Goal: Task Accomplishment & Management: Manage account settings

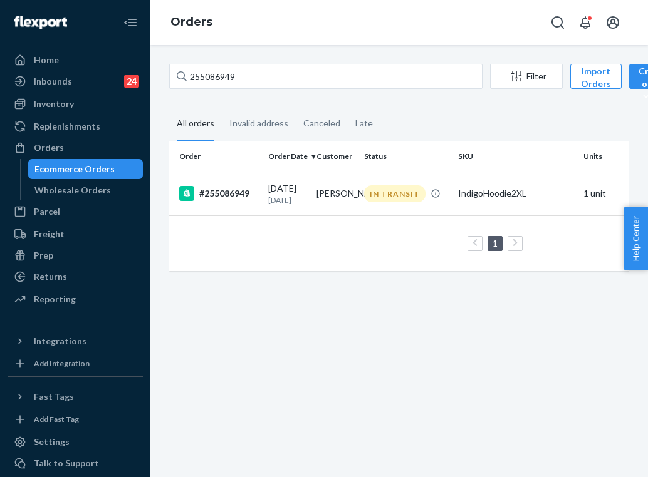
click at [275, 81] on input "255086949" at bounding box center [325, 76] width 313 height 25
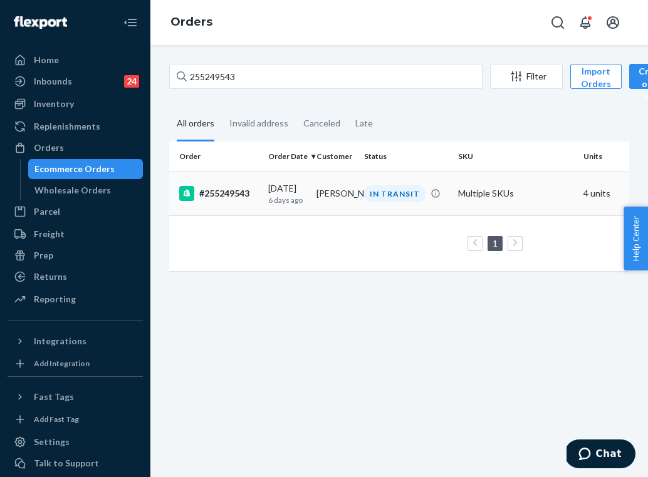
type input "255249543"
click at [241, 201] on div "#255249543" at bounding box center [218, 193] width 79 height 15
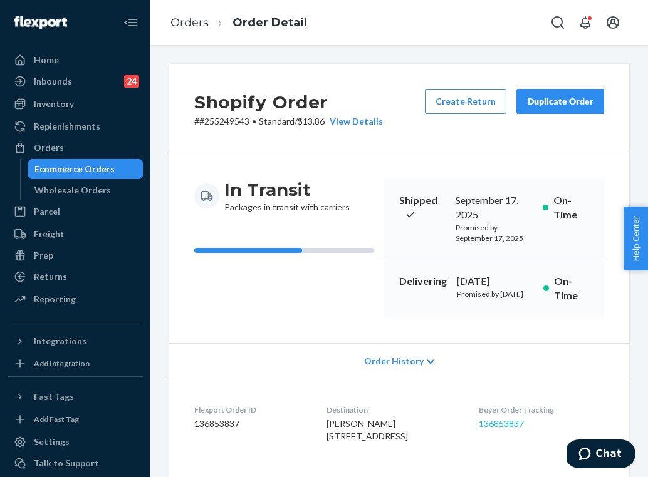
click at [512, 429] on link "136853837" at bounding box center [501, 424] width 45 height 11
click at [201, 26] on link "Orders" at bounding box center [189, 23] width 38 height 14
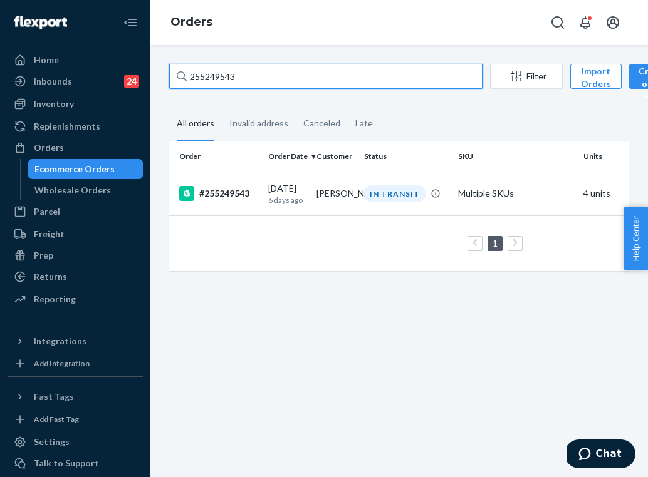
click at [257, 79] on input "255249543" at bounding box center [325, 76] width 313 height 25
paste input "91470"
type input "255291470"
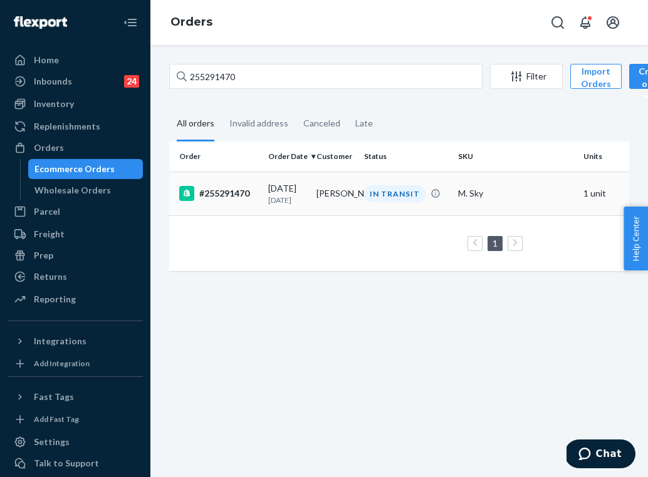
click at [387, 191] on div "IN TRANSIT" at bounding box center [394, 193] width 61 height 17
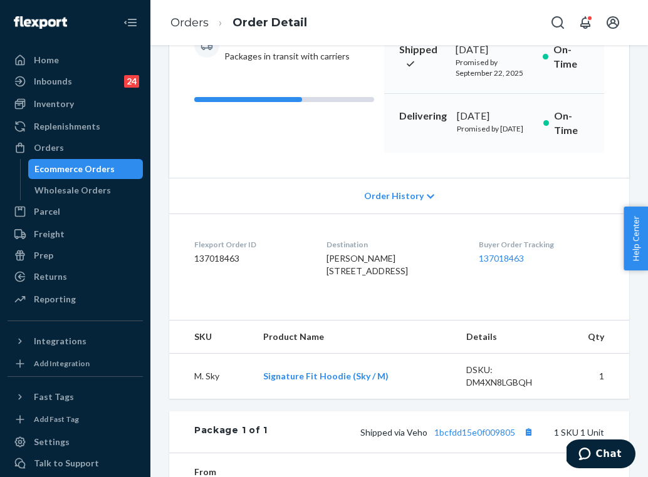
scroll to position [170, 0]
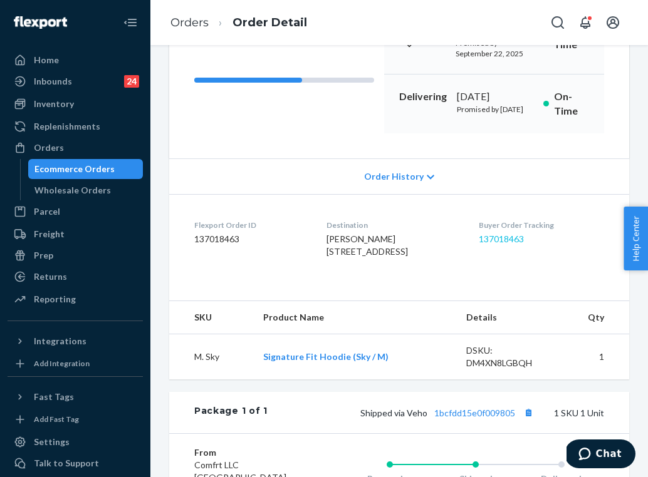
click at [499, 244] on link "137018463" at bounding box center [501, 239] width 45 height 11
click at [200, 24] on link "Orders" at bounding box center [189, 23] width 38 height 14
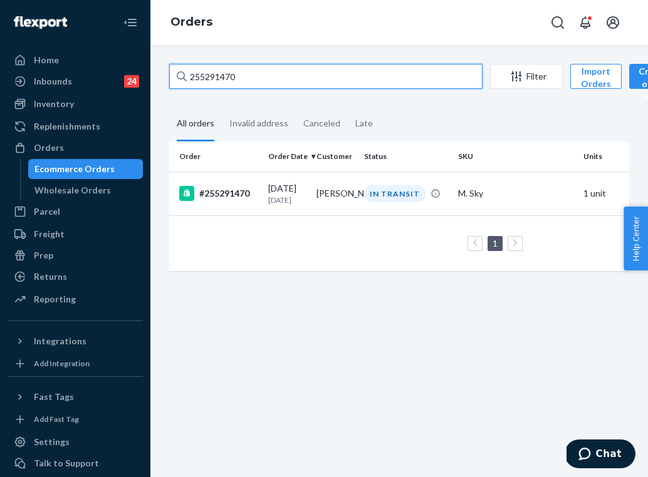
click at [261, 83] on input "255291470" at bounding box center [325, 76] width 313 height 25
paste input "43044"
type input "255243044"
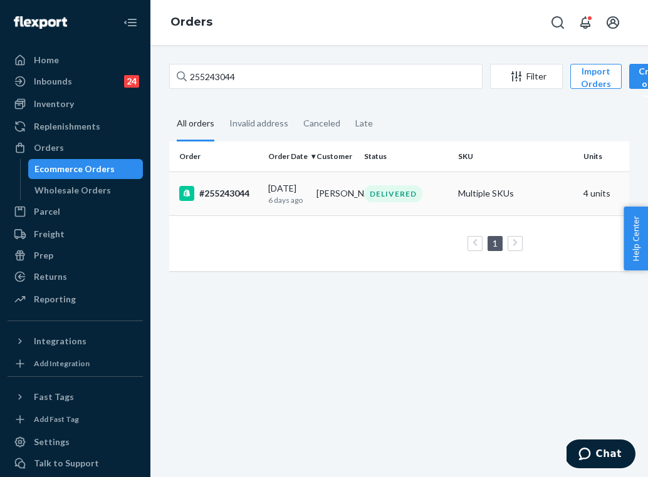
click at [291, 202] on p "6 days ago" at bounding box center [287, 200] width 38 height 11
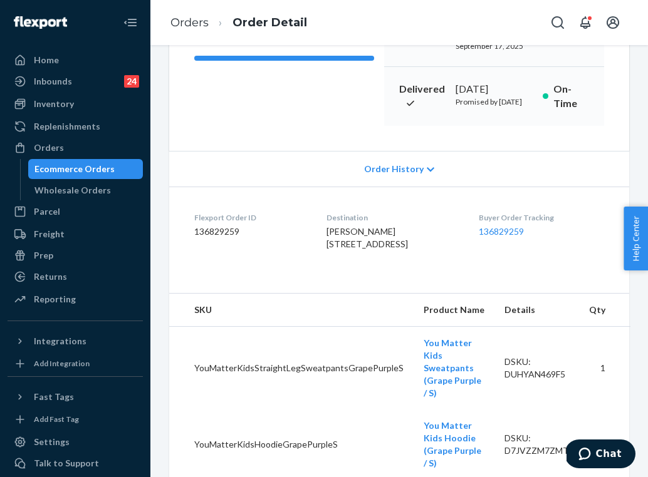
scroll to position [238, 0]
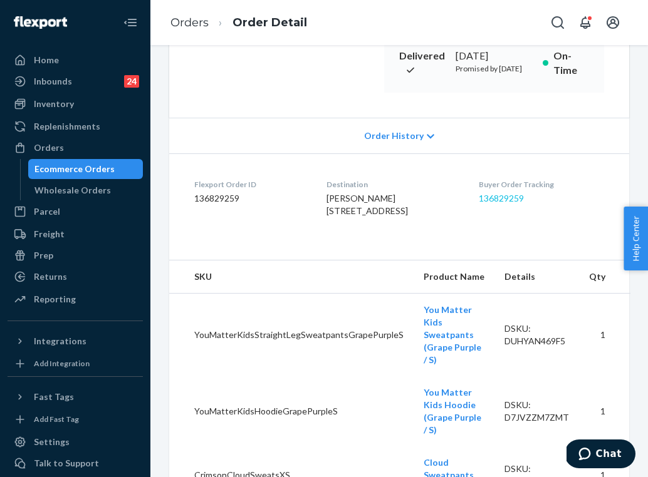
click at [514, 204] on link "136829259" at bounding box center [501, 198] width 45 height 11
drag, startPoint x: 360, startPoint y: 273, endPoint x: 318, endPoint y: 231, distance: 59.4
click at [318, 231] on dl "Flexport Order ID 136829259 Destination [PERSON_NAME] [STREET_ADDRESS]-2018 US …" at bounding box center [399, 200] width 460 height 94
copy span "[STREET_ADDRESS]"
click at [196, 25] on link "Orders" at bounding box center [189, 23] width 38 height 14
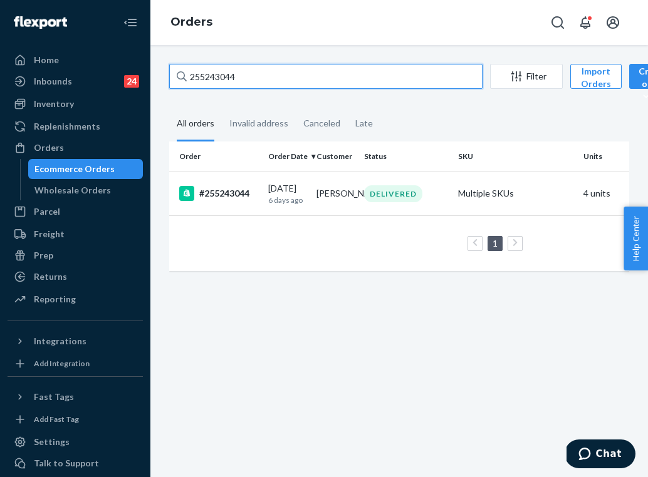
click at [303, 70] on input "255243044" at bounding box center [325, 76] width 313 height 25
paste input "87200"
type input "255287200"
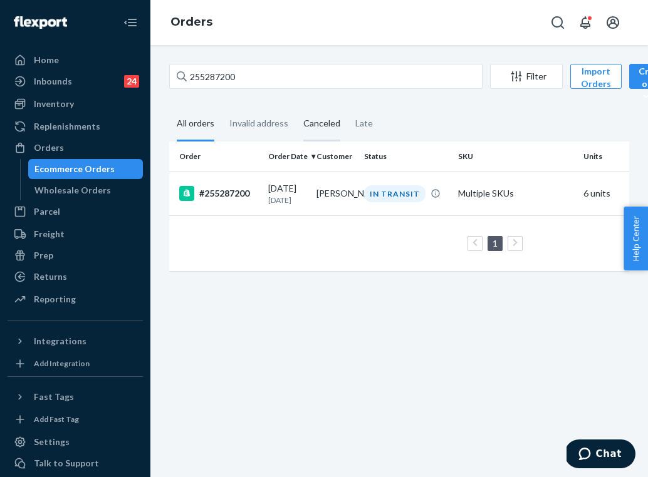
click at [338, 189] on td "[PERSON_NAME]" at bounding box center [335, 194] width 48 height 44
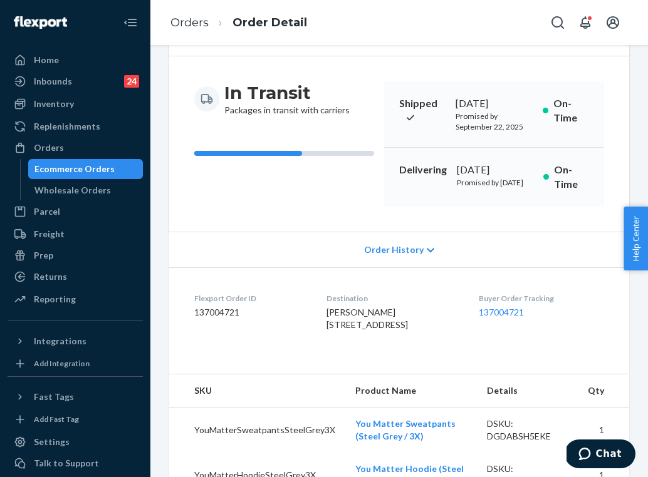
scroll to position [108, 0]
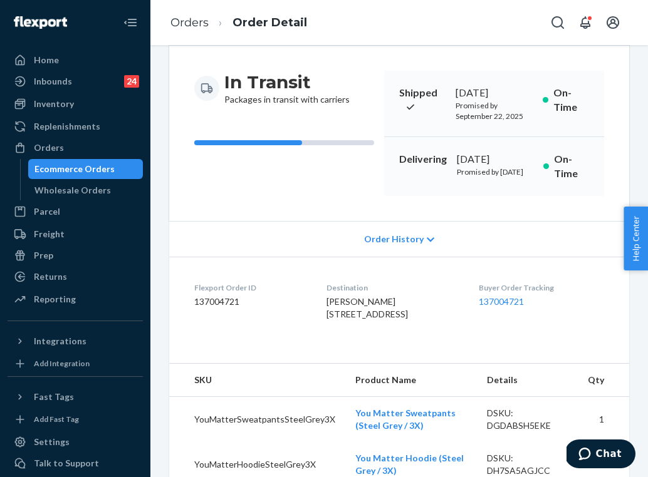
drag, startPoint x: 336, startPoint y: 360, endPoint x: 315, endPoint y: 345, distance: 25.9
click at [315, 345] on dl "Flexport Order ID 137004721 Destination [PERSON_NAME] [STREET_ADDRESS] US Buyer…" at bounding box center [399, 304] width 460 height 94
click at [509, 307] on link "137004721" at bounding box center [501, 301] width 45 height 11
click at [107, 152] on div "Orders" at bounding box center [75, 148] width 133 height 18
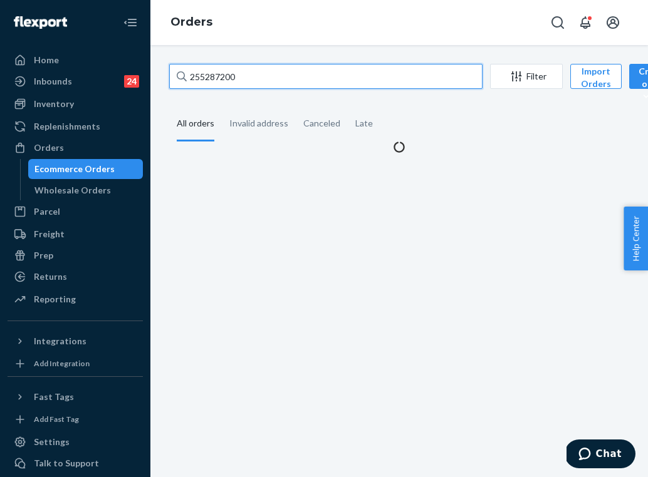
click at [256, 72] on input "255287200" at bounding box center [325, 76] width 313 height 25
paste input "131565"
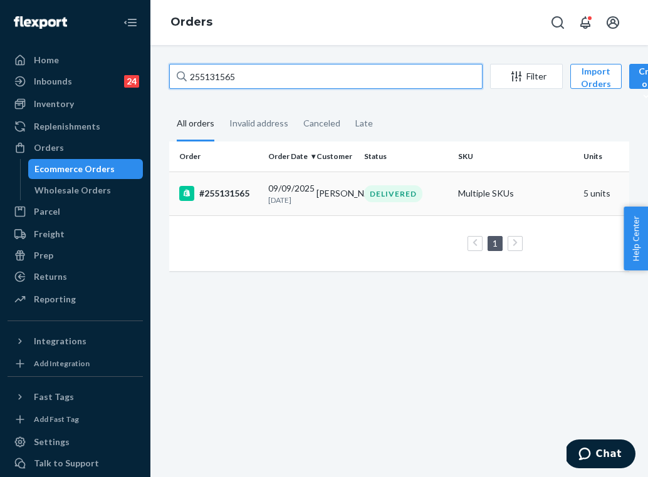
type input "255131565"
click at [271, 197] on p "[DATE]" at bounding box center [287, 200] width 38 height 11
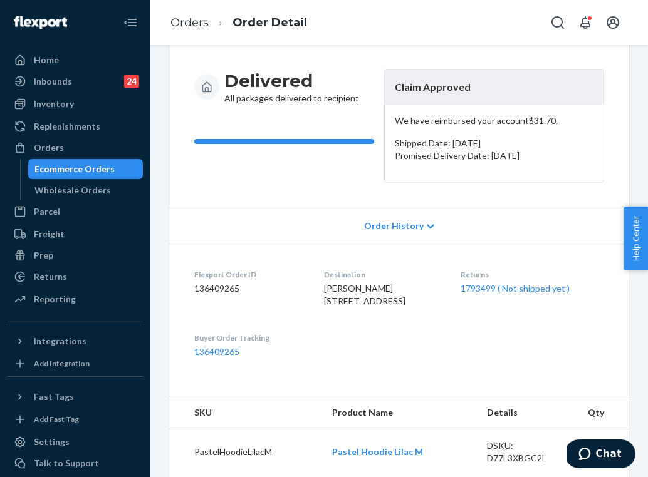
scroll to position [120, 0]
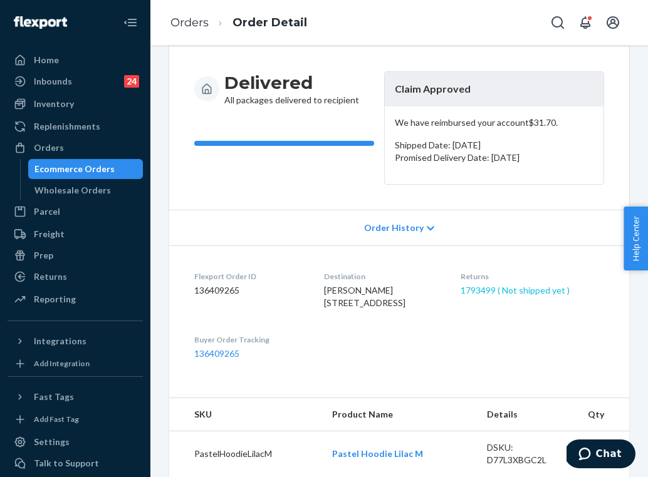
click at [485, 288] on link "1793499 ( Not shipped yet )" at bounding box center [514, 290] width 109 height 11
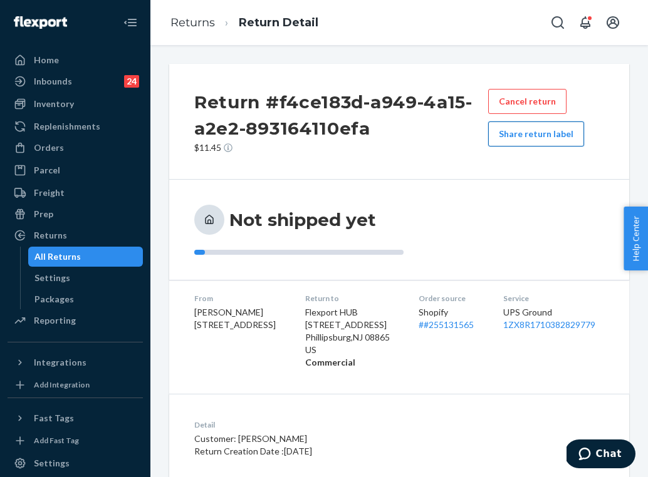
click at [533, 141] on button "Share return label" at bounding box center [536, 134] width 96 height 25
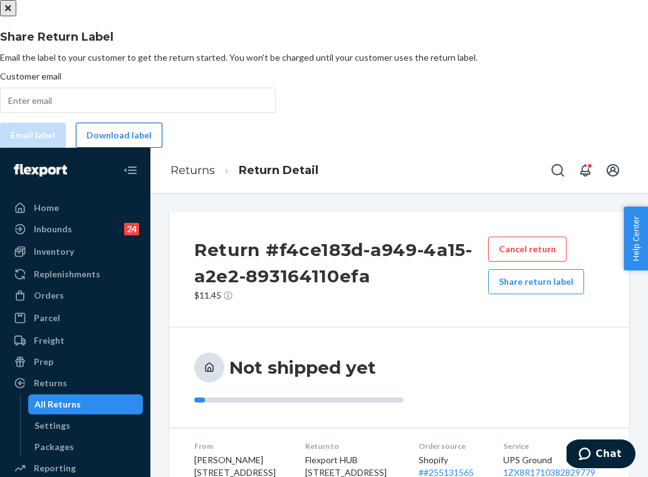
click at [162, 148] on button "Download label" at bounding box center [119, 135] width 86 height 25
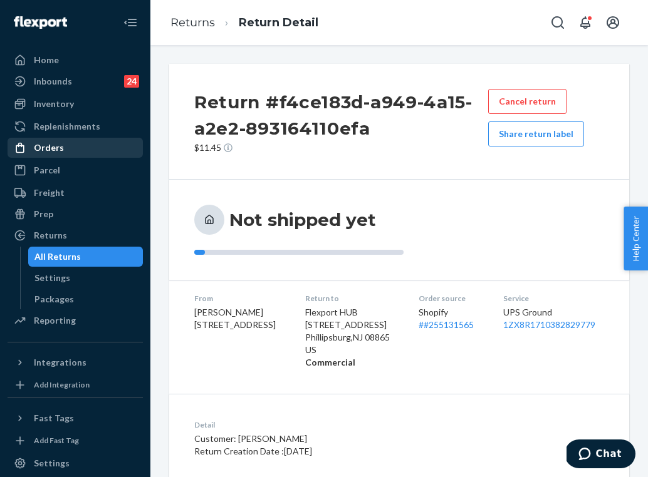
click at [82, 152] on div "Orders" at bounding box center [75, 148] width 133 height 18
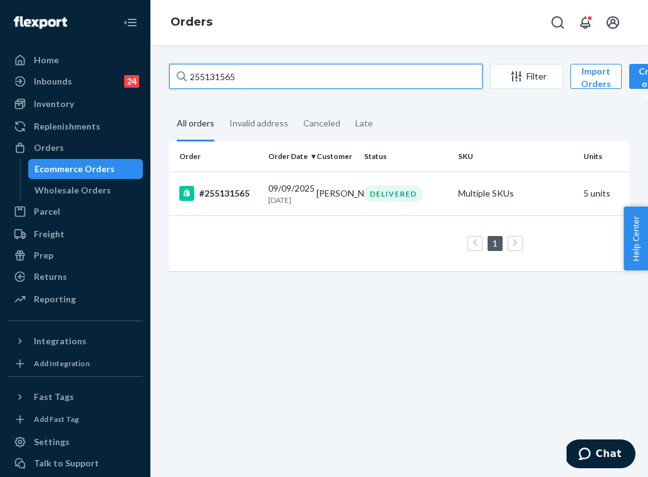
click at [237, 81] on input "255131565" at bounding box center [325, 76] width 313 height 25
paste input "95293"
type input "255195293"
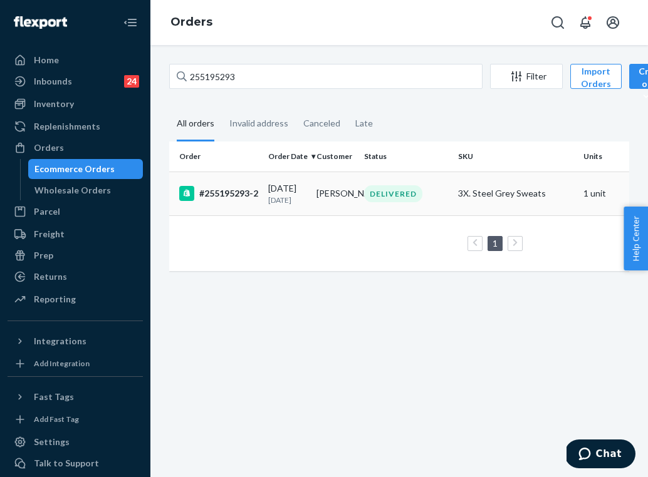
click at [367, 216] on td "DELIVERED" at bounding box center [406, 194] width 94 height 44
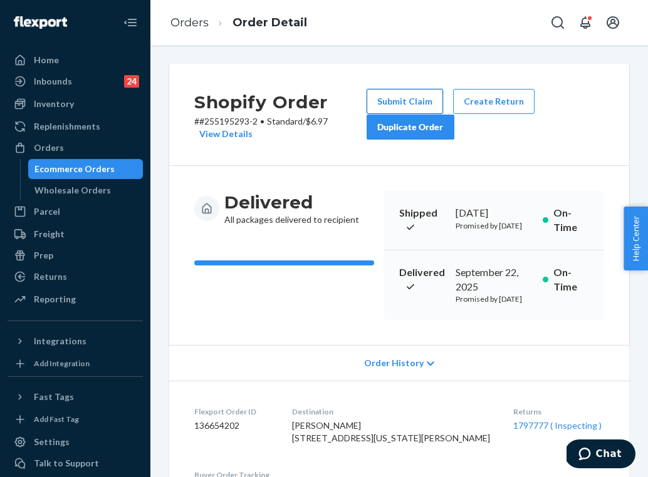
click at [421, 100] on button "Submit Claim" at bounding box center [405, 101] width 76 height 25
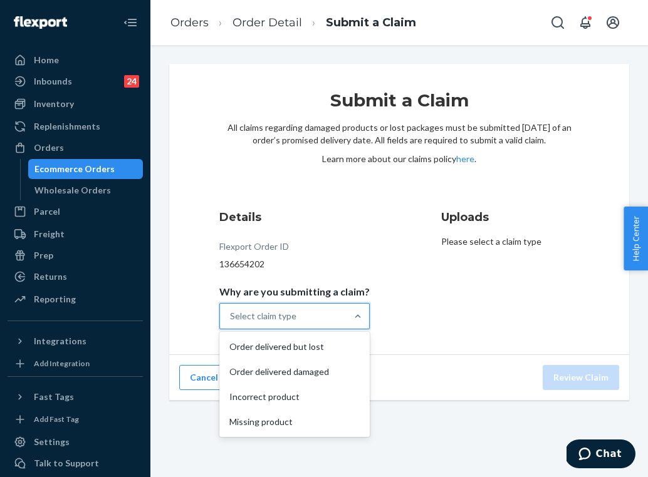
click at [321, 312] on div "Select claim type" at bounding box center [283, 316] width 127 height 25
click at [231, 312] on input "Why are you submitting a claim? option Order delivered but lost focused, 1 of 4…" at bounding box center [230, 316] width 1 height 13
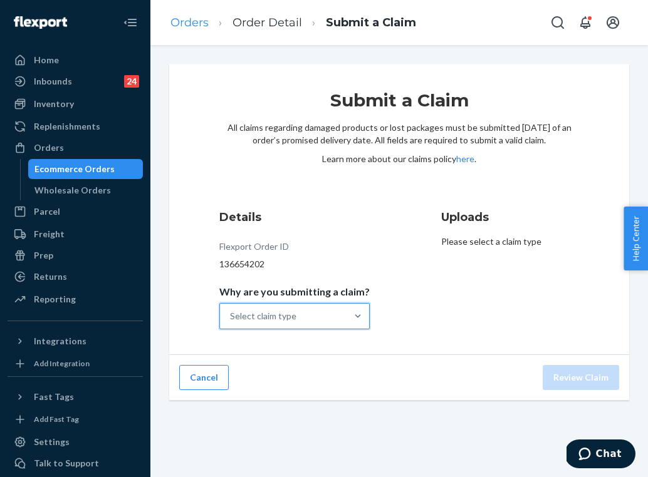
click at [190, 26] on link "Orders" at bounding box center [189, 23] width 38 height 14
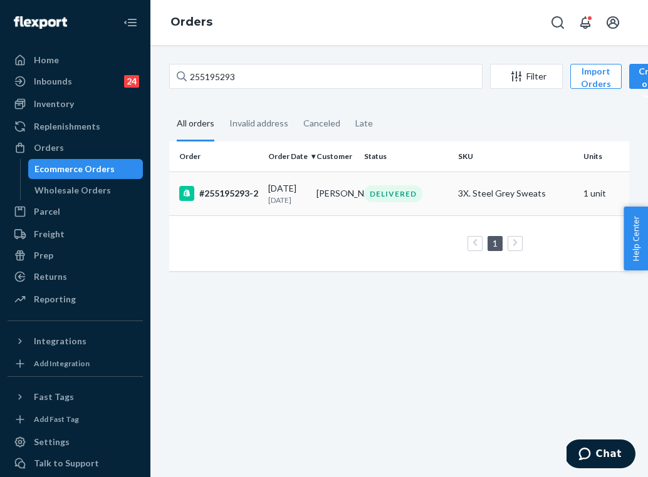
click at [375, 190] on div "DELIVERED" at bounding box center [393, 193] width 58 height 17
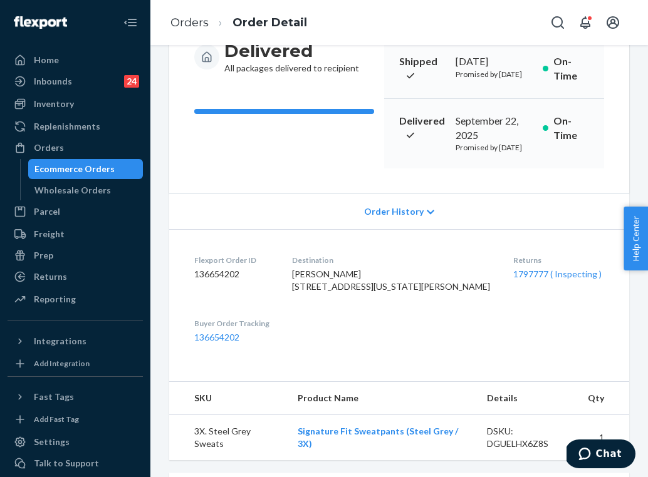
scroll to position [155, 0]
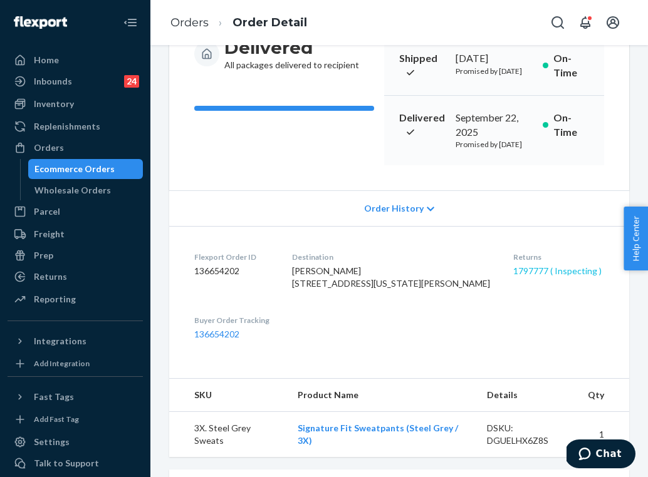
click at [513, 276] on link "1797777 ( Inspecting )" at bounding box center [557, 271] width 88 height 11
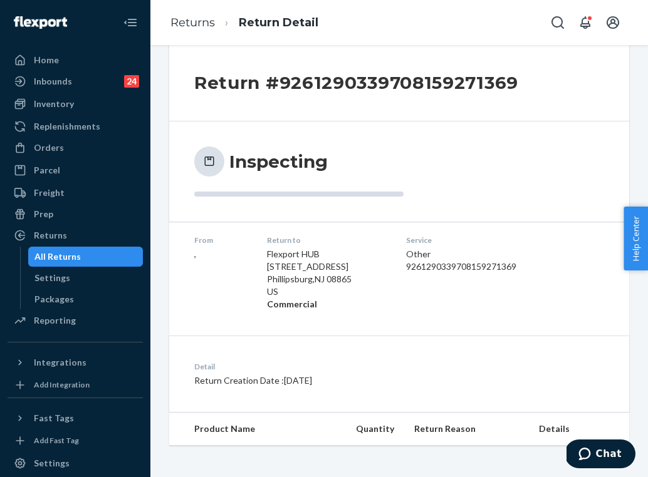
scroll to position [19, 0]
click at [92, 147] on div "Orders" at bounding box center [75, 148] width 133 height 18
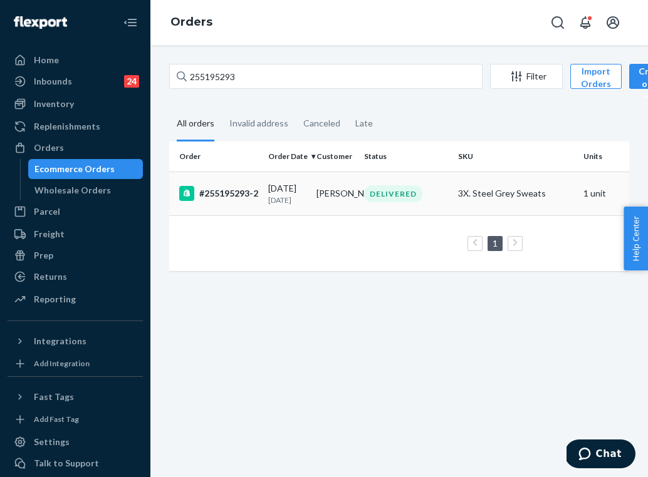
click at [306, 205] on p "[DATE]" at bounding box center [287, 200] width 38 height 11
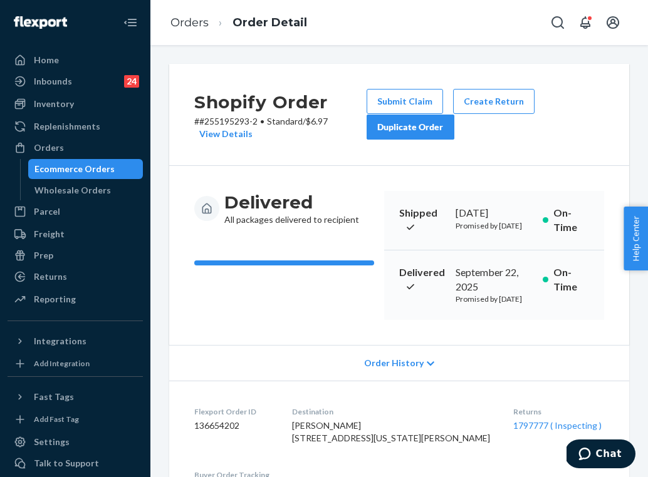
click at [425, 133] on div "Duplicate Order" at bounding box center [410, 127] width 66 height 13
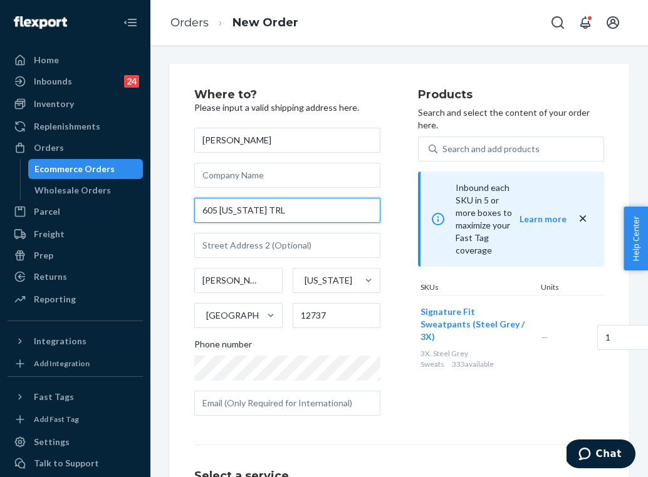
click at [244, 213] on input "605 [US_STATE] TRL" at bounding box center [287, 210] width 186 height 25
paste input "elaware trail [PERSON_NAME] spey [US_STATE] 12737"
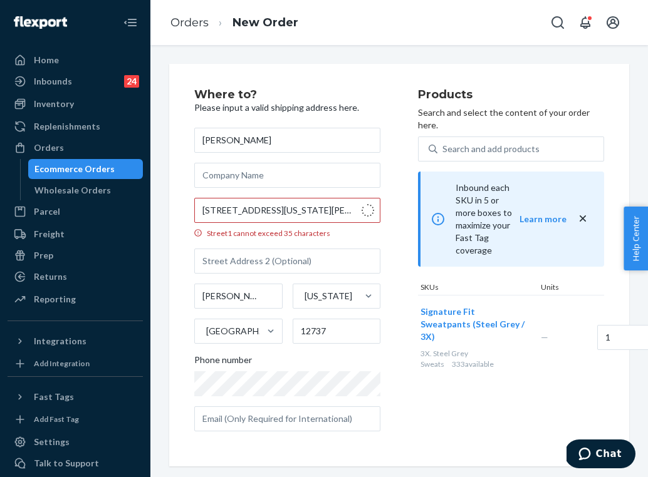
type input "605 [US_STATE] Trail"
type input "[PERSON_NAME] Spey"
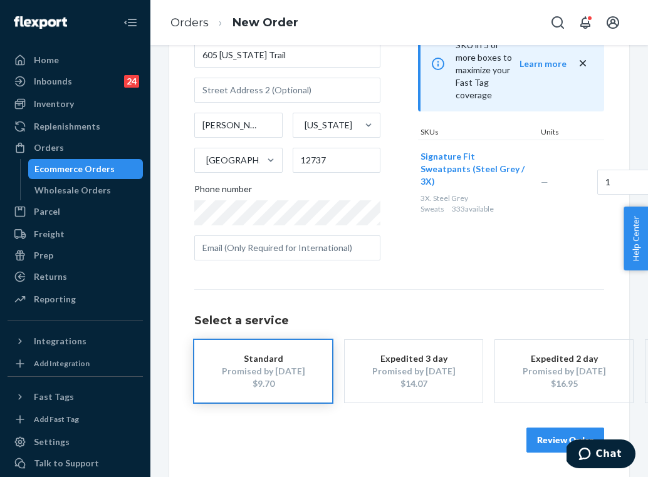
scroll to position [155, 0]
click at [549, 455] on div "Where to? Please input a valid shipping address here. [PERSON_NAME] [STREET_ADD…" at bounding box center [399, 193] width 460 height 569
click at [548, 444] on button "Review Order" at bounding box center [565, 441] width 78 height 25
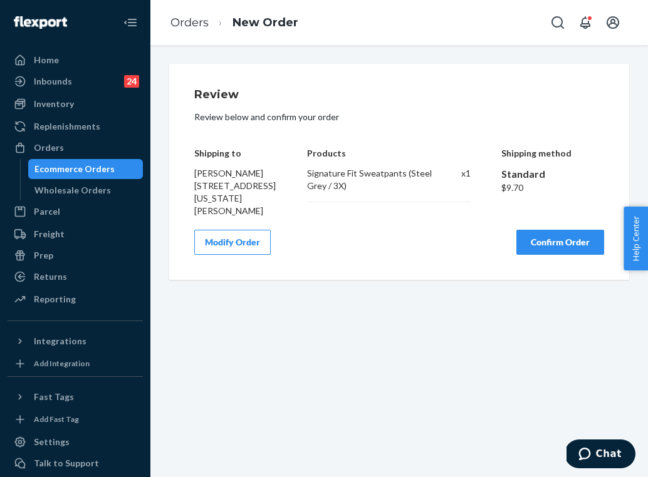
click at [535, 230] on button "Confirm Order" at bounding box center [560, 242] width 88 height 25
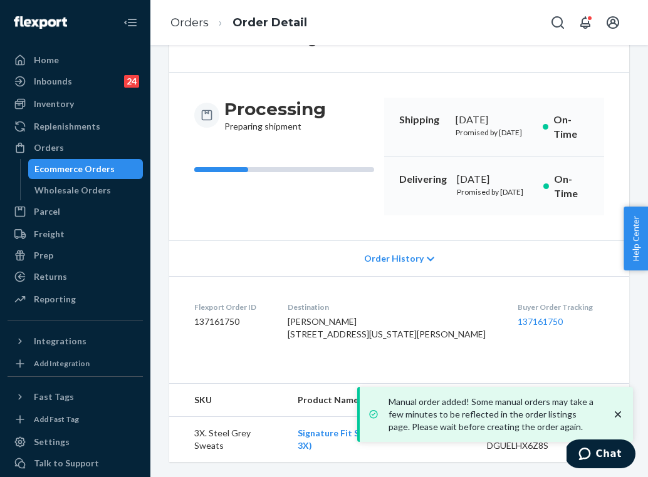
scroll to position [132, 0]
drag, startPoint x: 539, startPoint y: 296, endPoint x: 481, endPoint y: 278, distance: 60.8
click at [517, 302] on div "Buyer Order Tracking 137161750" at bounding box center [560, 323] width 86 height 43
copy div "Buyer Order Tracking 137161750"
click at [204, 24] on link "Orders" at bounding box center [189, 23] width 38 height 14
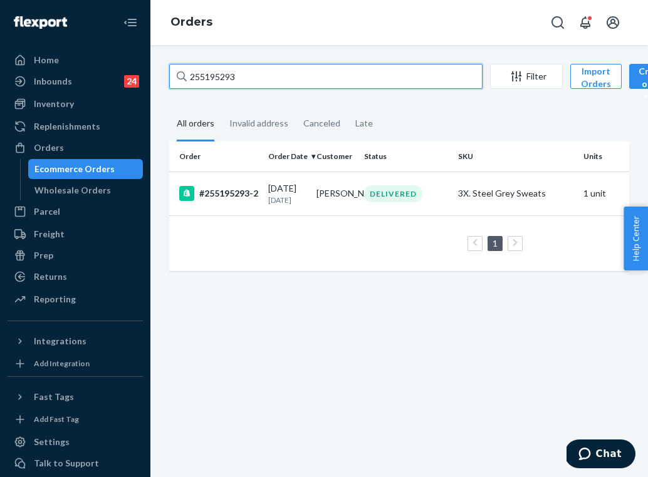
click at [283, 71] on input "255195293" at bounding box center [325, 76] width 313 height 25
paste input "029415"
type input "255029415"
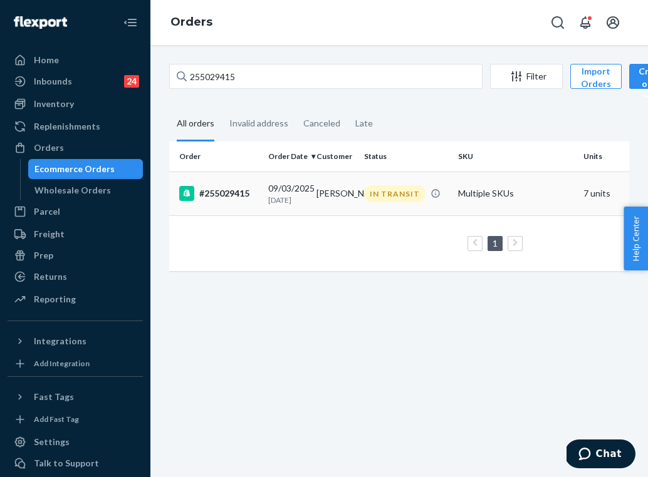
click at [342, 200] on td "[PERSON_NAME]" at bounding box center [335, 194] width 48 height 44
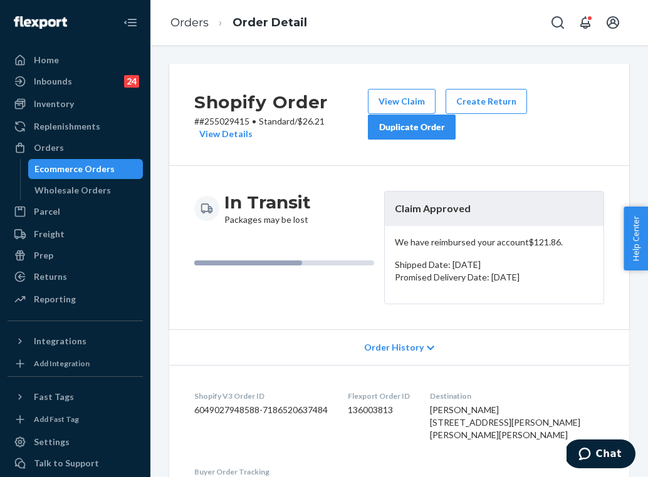
click at [437, 127] on div "Duplicate Order" at bounding box center [411, 127] width 66 height 13
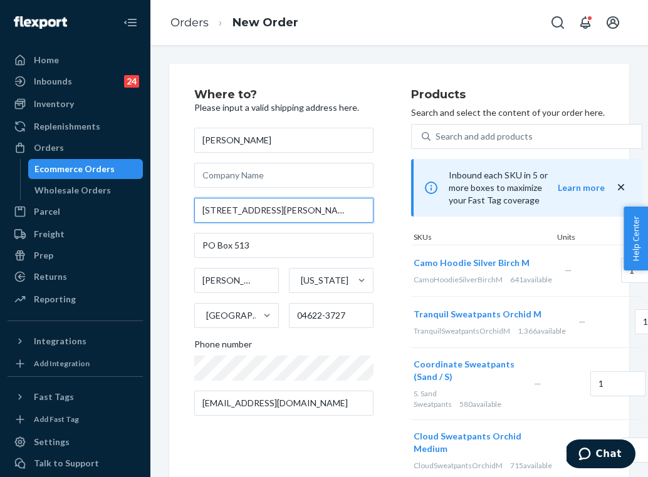
click at [251, 208] on input "[STREET_ADDRESS][PERSON_NAME][PERSON_NAME]" at bounding box center [283, 210] width 179 height 25
paste input "[STREET_ADDRESS]"
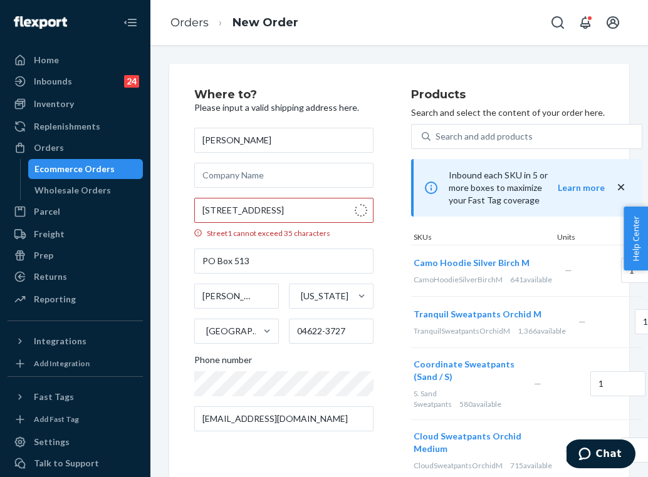
type input "[STREET_ADDRESS]"
type input "Parsonsfield"
type input "04047"
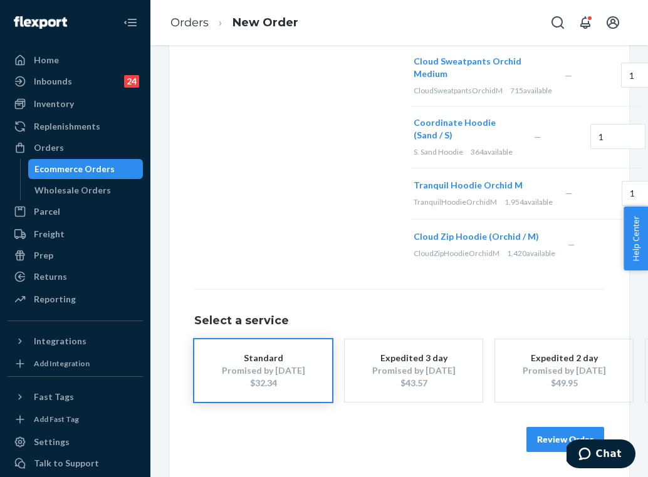
scroll to position [467, 0]
click at [547, 433] on button "Review Order" at bounding box center [565, 439] width 78 height 25
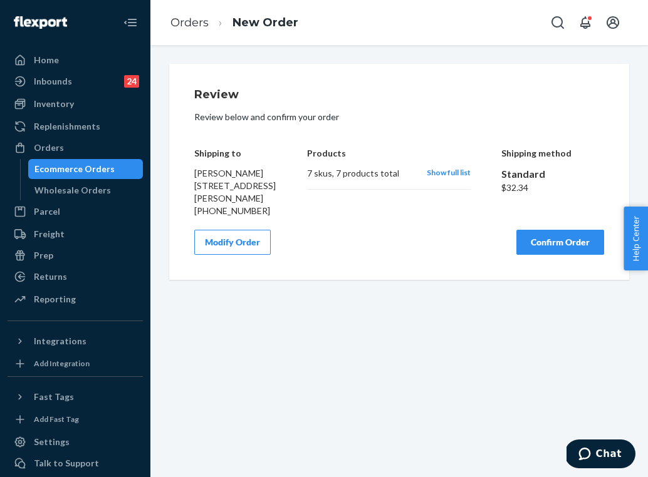
scroll to position [0, 0]
click at [563, 255] on button "Confirm Order" at bounding box center [560, 242] width 88 height 25
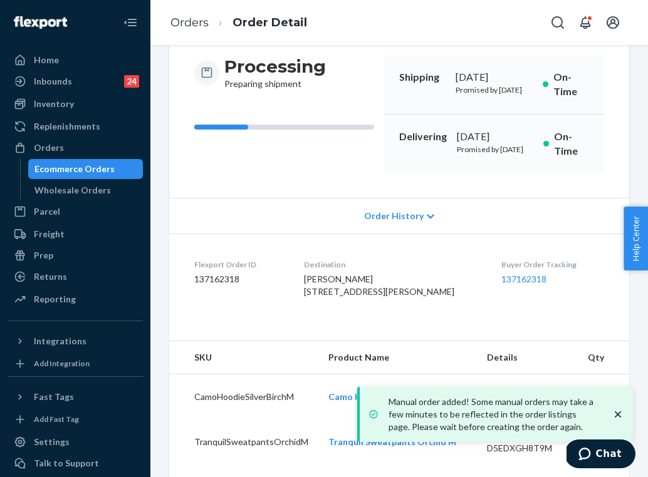
scroll to position [128, 0]
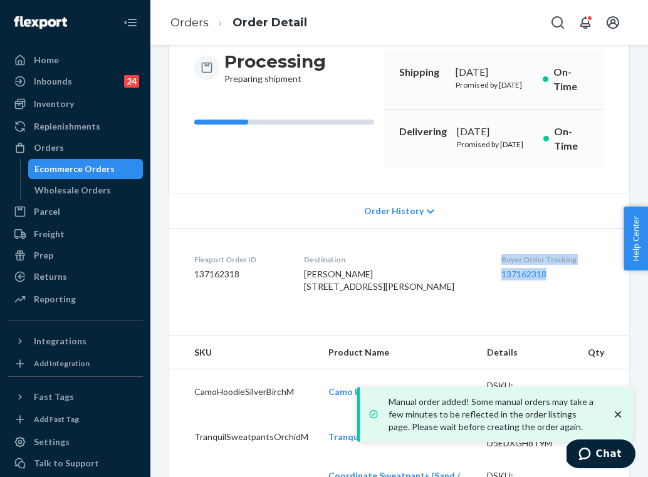
drag, startPoint x: 547, startPoint y: 306, endPoint x: 489, endPoint y: 279, distance: 64.5
click at [489, 279] on dl "Flexport Order ID 137162318 Destination [PERSON_NAME] [STREET_ADDRESS][PERSON_N…" at bounding box center [399, 276] width 460 height 94
copy div "Buyer Order Tracking 137162318"
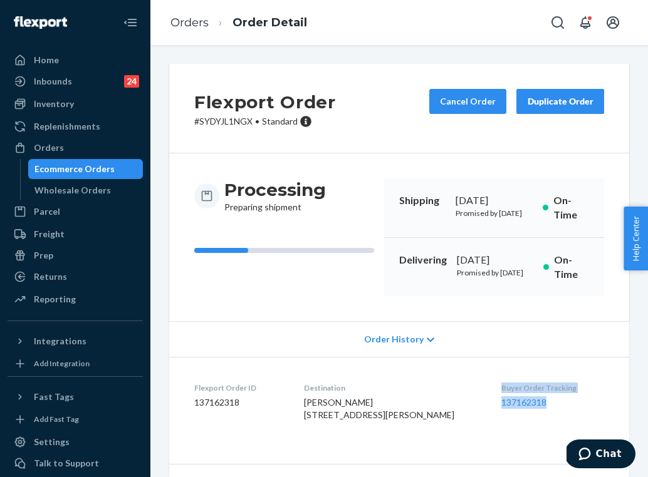
scroll to position [0, 0]
click at [209, 21] on li "Order Detail" at bounding box center [258, 22] width 98 height 17
click at [200, 21] on link "Orders" at bounding box center [189, 23] width 38 height 14
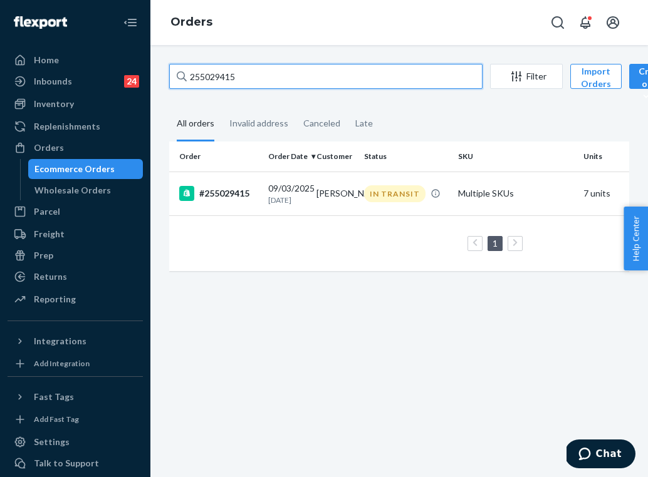
click at [266, 81] on input "255029415" at bounding box center [325, 76] width 313 height 25
paste input "152106"
type input "255152106"
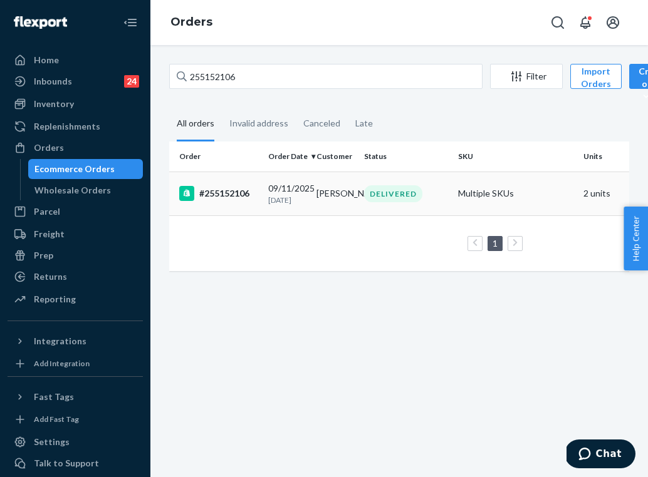
click at [298, 205] on p "[DATE]" at bounding box center [287, 200] width 38 height 11
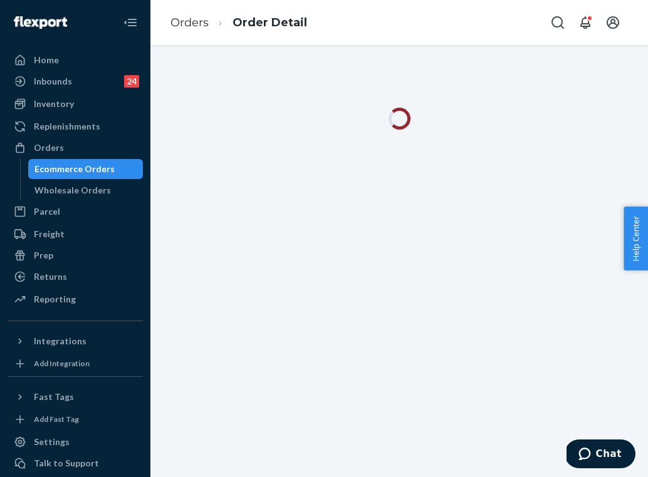
click at [5, 316] on div "Home Inbounds 24 Shipping Plans Problems 24 Inventory Products Replenishments O…" at bounding box center [75, 238] width 150 height 477
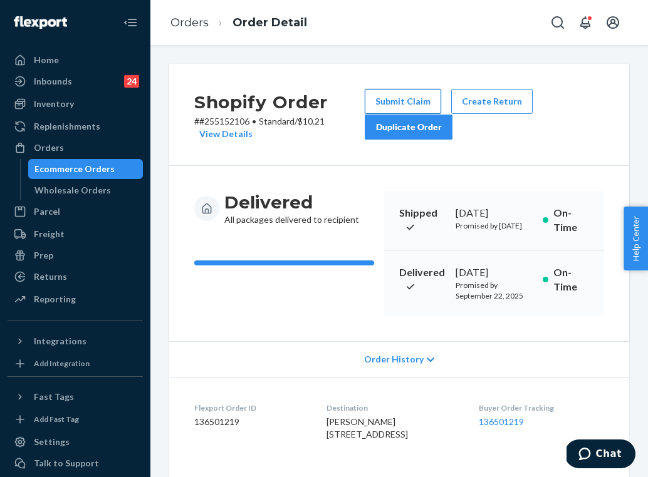
scroll to position [-1, 0]
click at [427, 100] on button "Submit Claim" at bounding box center [403, 101] width 76 height 25
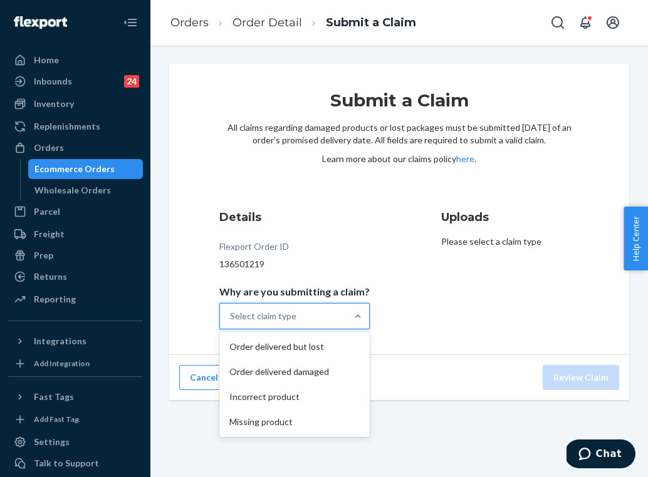
click at [324, 318] on div "Select claim type" at bounding box center [283, 316] width 127 height 25
click at [231, 318] on input "Why are you submitting a claim? option Order delivered but lost focused, 1 of 4…" at bounding box center [230, 316] width 1 height 13
click at [324, 351] on div "Order delivered but lost" at bounding box center [294, 347] width 145 height 25
click at [231, 323] on input "Why are you submitting a claim? option Order delivered but lost focused, 0 of 4…" at bounding box center [230, 316] width 1 height 13
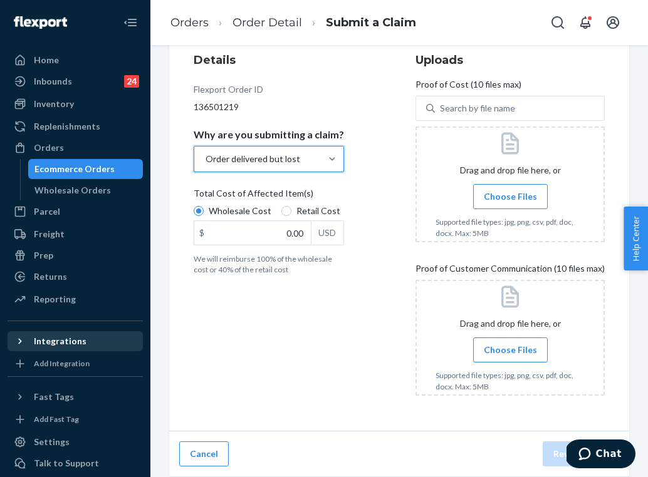
scroll to position [157, 0]
click at [510, 350] on input "Choose Files" at bounding box center [510, 350] width 1 height 14
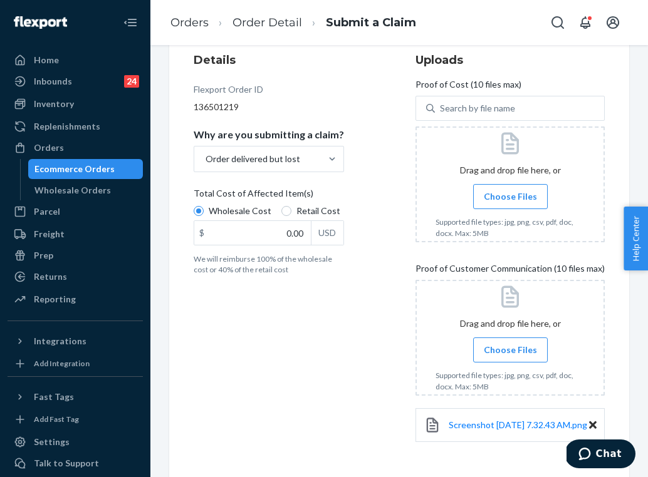
click at [511, 196] on input "Choose Files" at bounding box center [510, 197] width 1 height 14
click at [485, 357] on label "Choose Files" at bounding box center [510, 350] width 75 height 25
click at [510, 357] on input "Choose Files" at bounding box center [510, 350] width 1 height 14
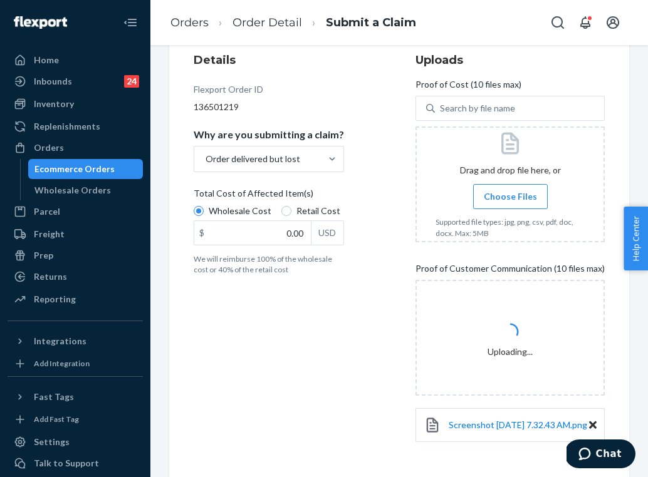
click at [506, 194] on span "Choose Files" at bounding box center [510, 196] width 53 height 13
click at [510, 194] on input "Choose Files" at bounding box center [510, 197] width 1 height 14
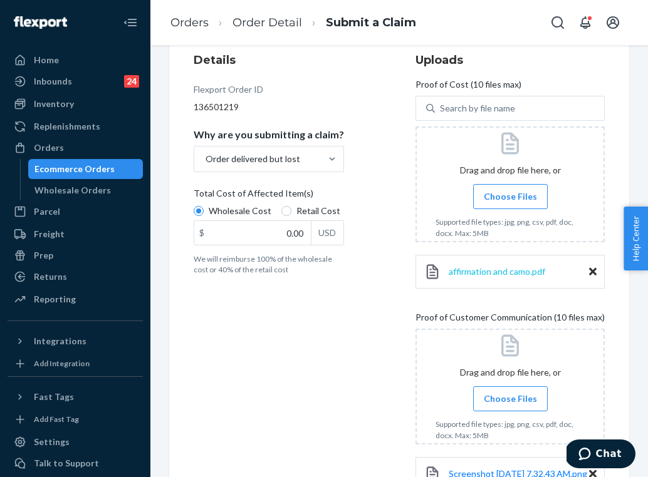
click at [516, 272] on span "affirmation and camo.pdf" at bounding box center [497, 271] width 96 height 11
click at [506, 198] on span "Choose Files" at bounding box center [510, 196] width 53 height 13
click at [510, 198] on input "Choose Files" at bounding box center [510, 197] width 1 height 14
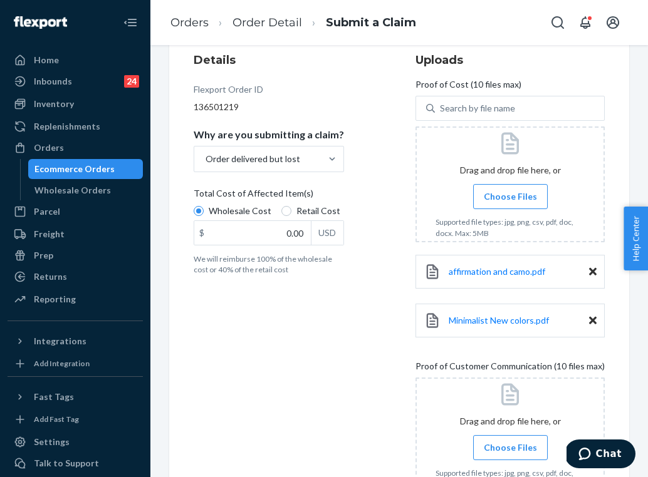
click at [499, 326] on link "Minimalist New colors.pdf" at bounding box center [499, 321] width 100 height 13
click at [299, 227] on input "0.00" at bounding box center [252, 233] width 117 height 24
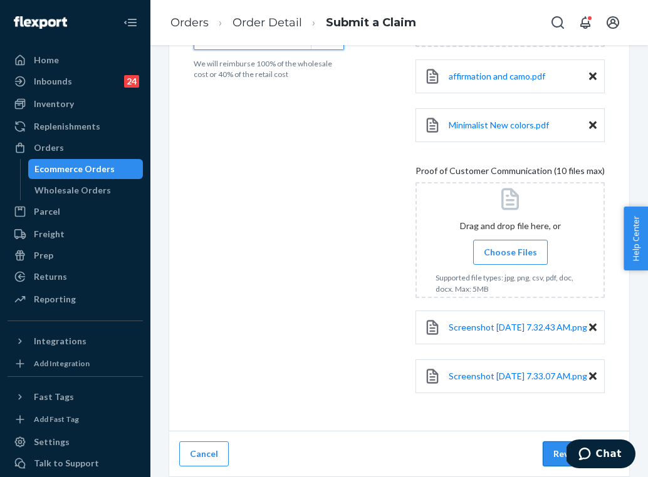
type input "84.00"
click at [562, 453] on button "Review Claim" at bounding box center [581, 454] width 76 height 25
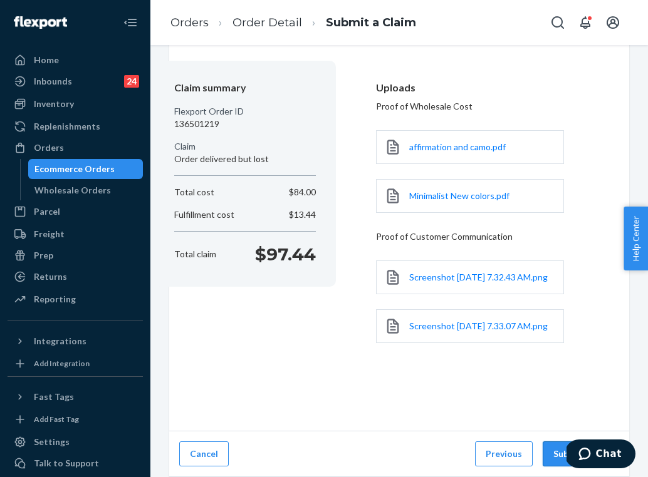
click at [556, 449] on button "Submit Claim" at bounding box center [581, 454] width 76 height 25
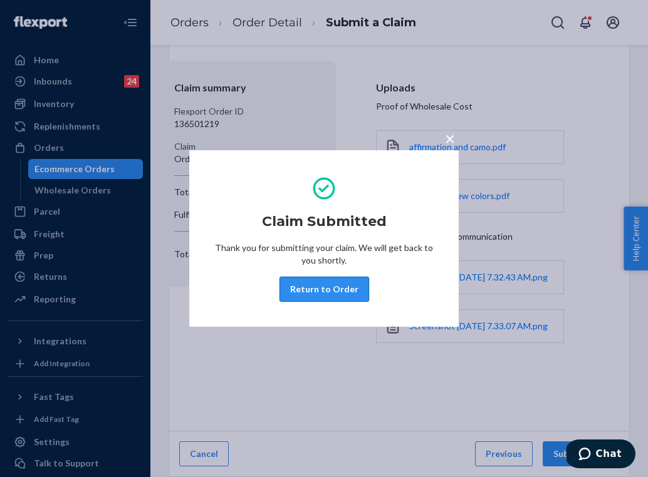
click at [288, 296] on button "Return to Order" at bounding box center [324, 289] width 90 height 25
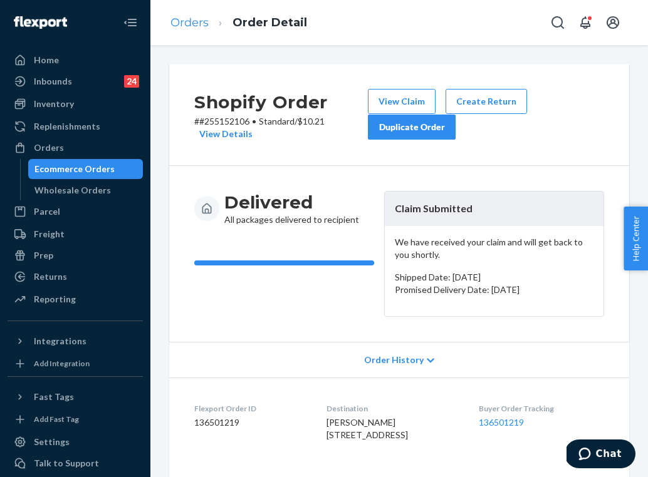
click at [199, 26] on link "Orders" at bounding box center [189, 23] width 38 height 14
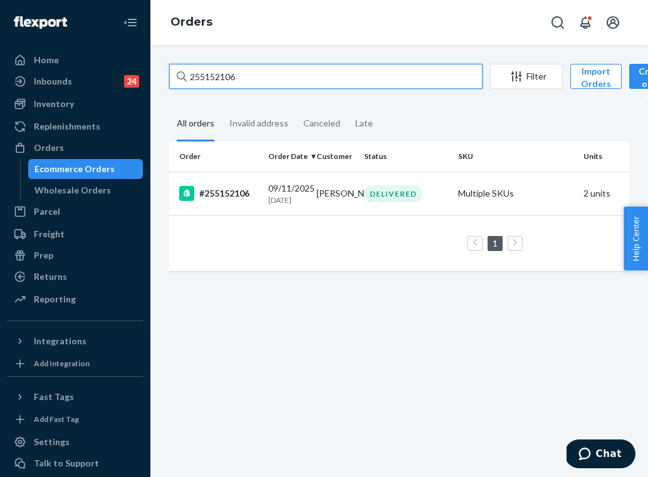
click at [253, 64] on input "255152106" at bounding box center [325, 76] width 313 height 25
paste input "022304"
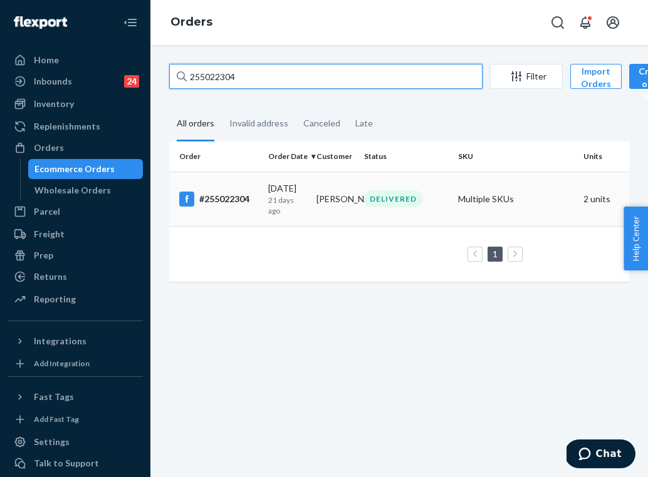
type input "255022304"
click at [356, 201] on td "[PERSON_NAME]" at bounding box center [335, 199] width 48 height 55
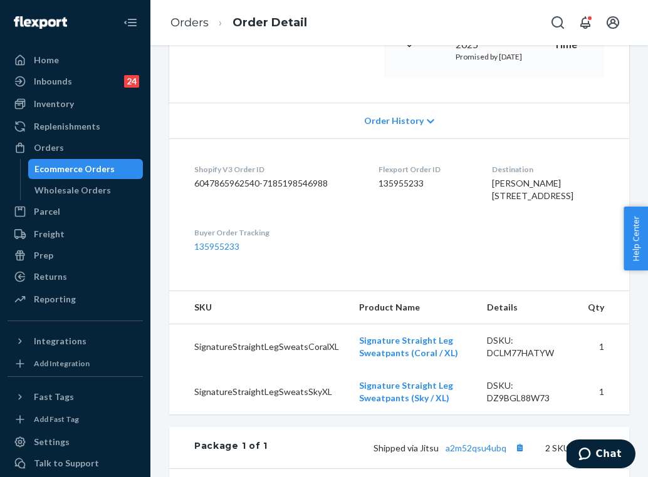
scroll to position [246, 0]
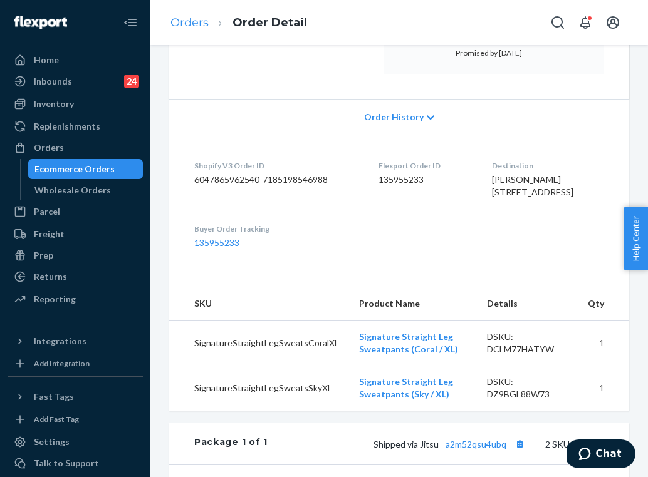
click at [194, 23] on link "Orders" at bounding box center [189, 23] width 38 height 14
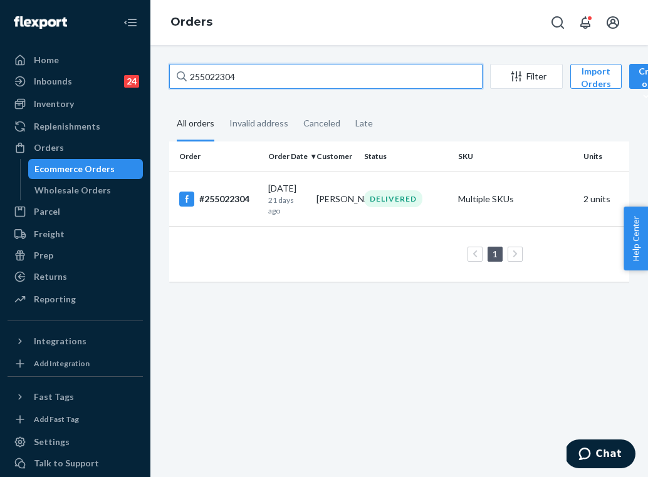
click at [264, 75] on input "255022304" at bounding box center [325, 76] width 313 height 25
paste input "269362"
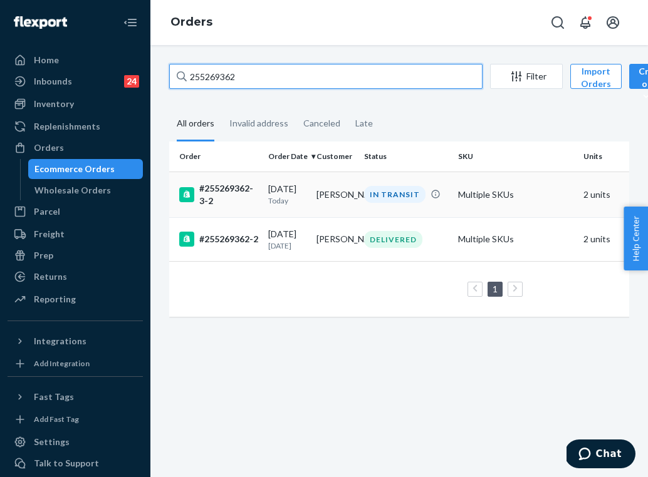
type input "255269362"
click at [353, 207] on td "[PERSON_NAME]" at bounding box center [335, 195] width 48 height 46
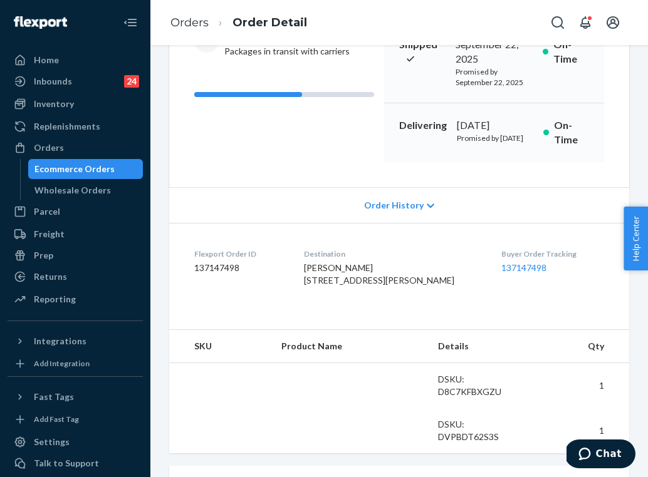
scroll to position [166, 0]
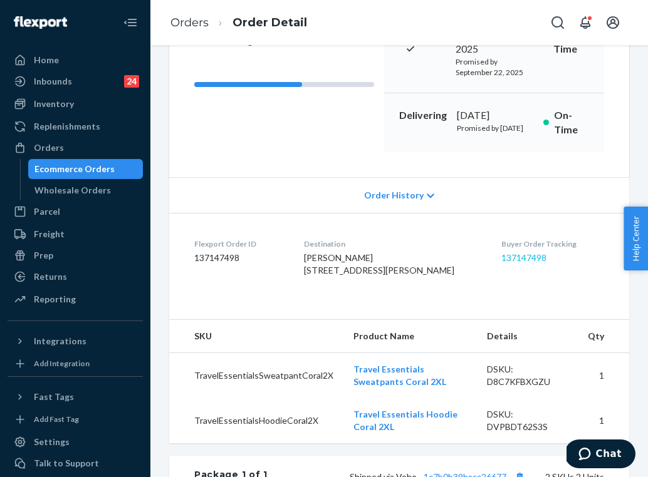
click at [516, 263] on link "137147498" at bounding box center [523, 257] width 45 height 11
click at [196, 23] on link "Orders" at bounding box center [189, 23] width 38 height 14
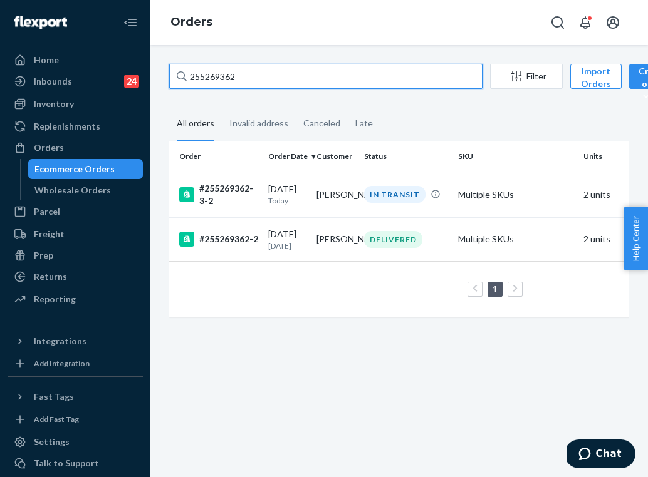
click at [265, 71] on input "255269362" at bounding box center [325, 76] width 313 height 25
paste input "36380"
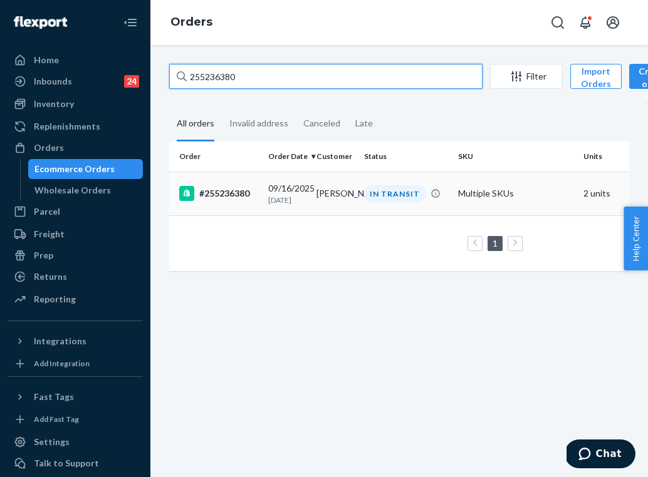
type input "255236380"
click at [369, 184] on td "IN TRANSIT" at bounding box center [406, 194] width 94 height 44
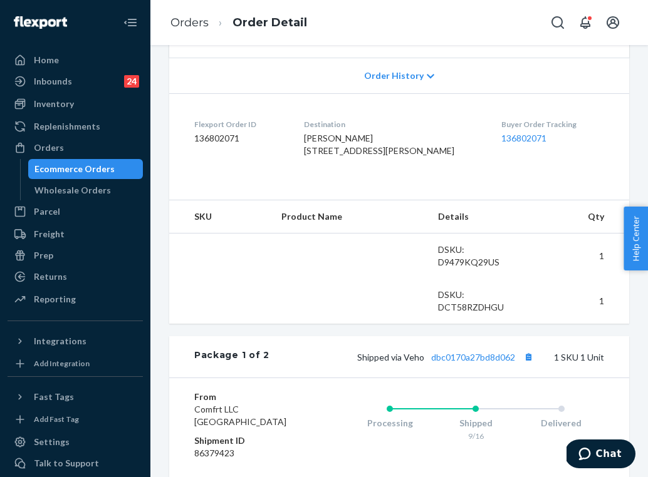
scroll to position [273, 0]
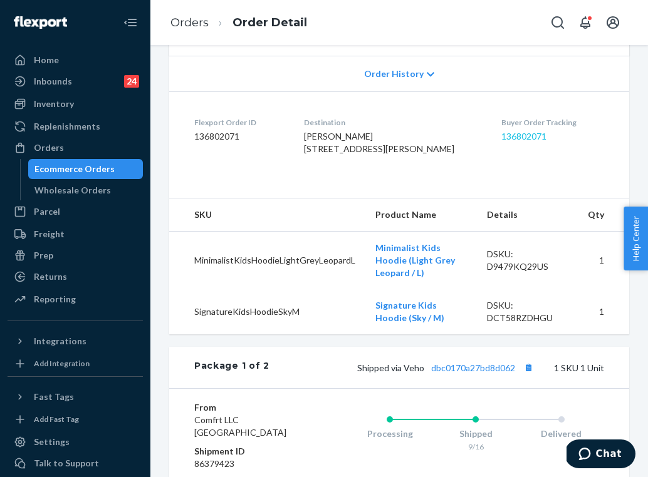
click at [514, 142] on link "136802071" at bounding box center [523, 136] width 45 height 11
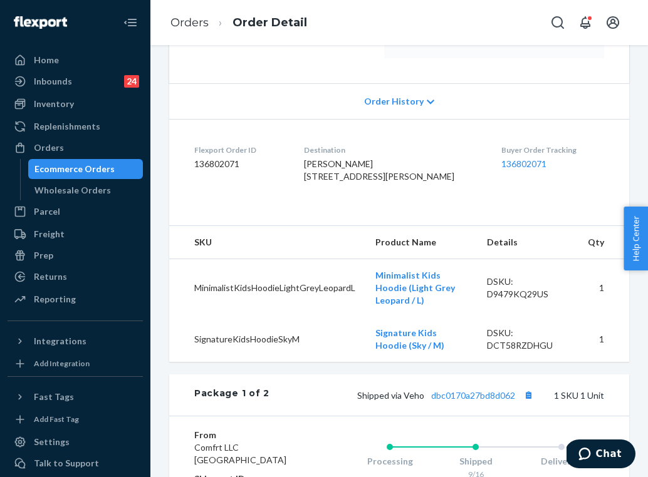
scroll to position [247, 0]
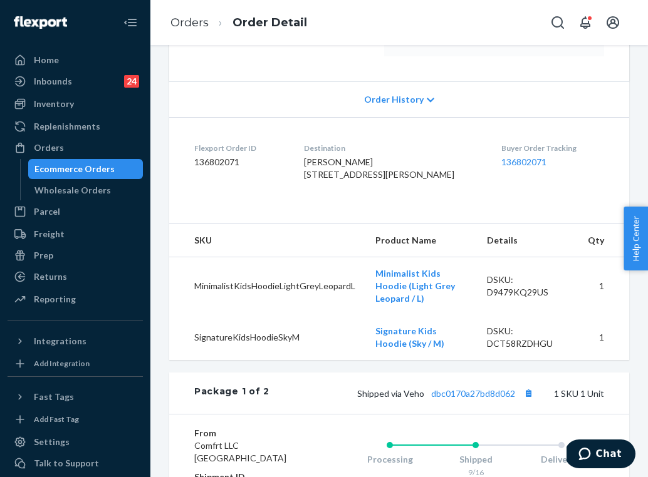
click at [508, 186] on div "Buyer Order Tracking 136802071" at bounding box center [552, 164] width 103 height 43
click at [509, 167] on link "136802071" at bounding box center [523, 162] width 45 height 11
